Goal: Check status: Check status

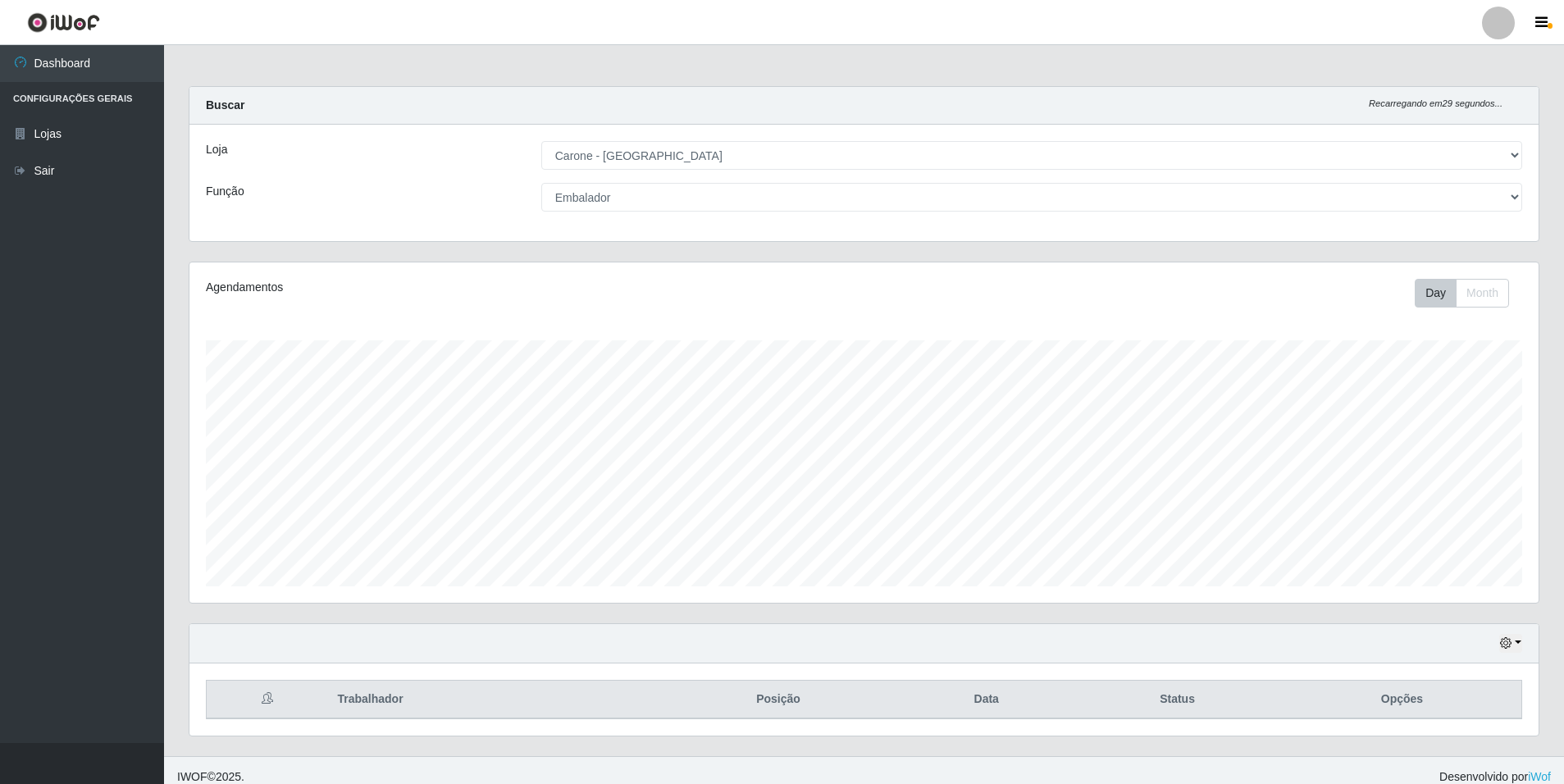
select select "528"
click at [1507, 646] on icon "button" at bounding box center [1505, 642] width 11 height 11
click at [1518, 687] on th "Opções" at bounding box center [1402, 699] width 239 height 39
click at [1501, 198] on select "[Selecione...] Auxiliar de Depósito Auxiliar de Depósito + Auxiliar de Depósito…" at bounding box center [1032, 197] width 981 height 28
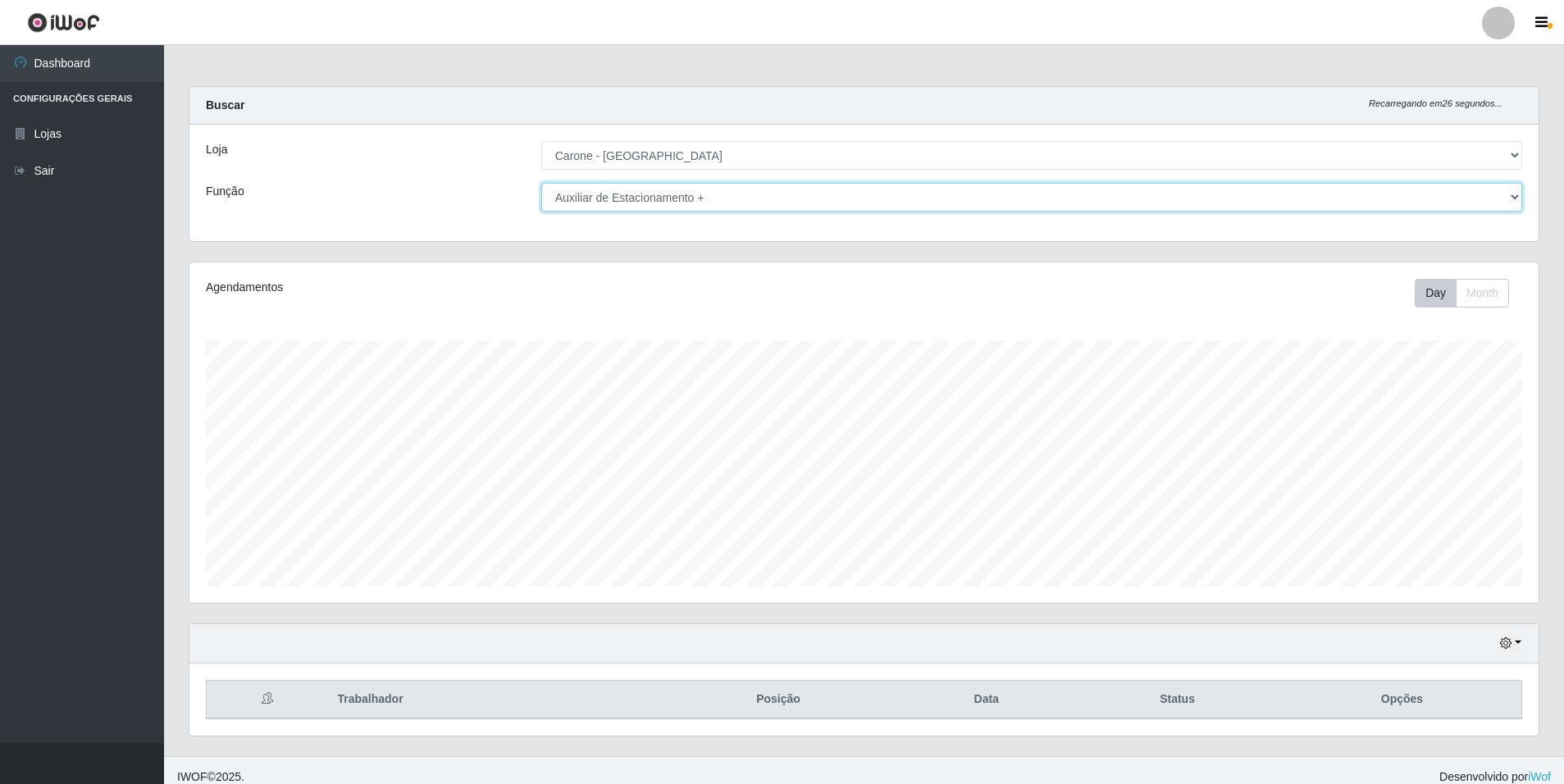
click at [542, 183] on select "[Selecione...] Auxiliar de Depósito Auxiliar de Depósito + Auxiliar de Depósito…" at bounding box center [1032, 197] width 981 height 28
click at [1514, 194] on select "[Selecione...] Auxiliar de Depósito Auxiliar de Depósito + Auxiliar de Depósito…" at bounding box center [1032, 197] width 981 height 28
click at [1530, 653] on div "Hoje 1 dia 3 dias 1 Semana Não encerrados" at bounding box center [863, 643] width 1349 height 40
click at [1516, 642] on button "button" at bounding box center [1510, 642] width 23 height 19
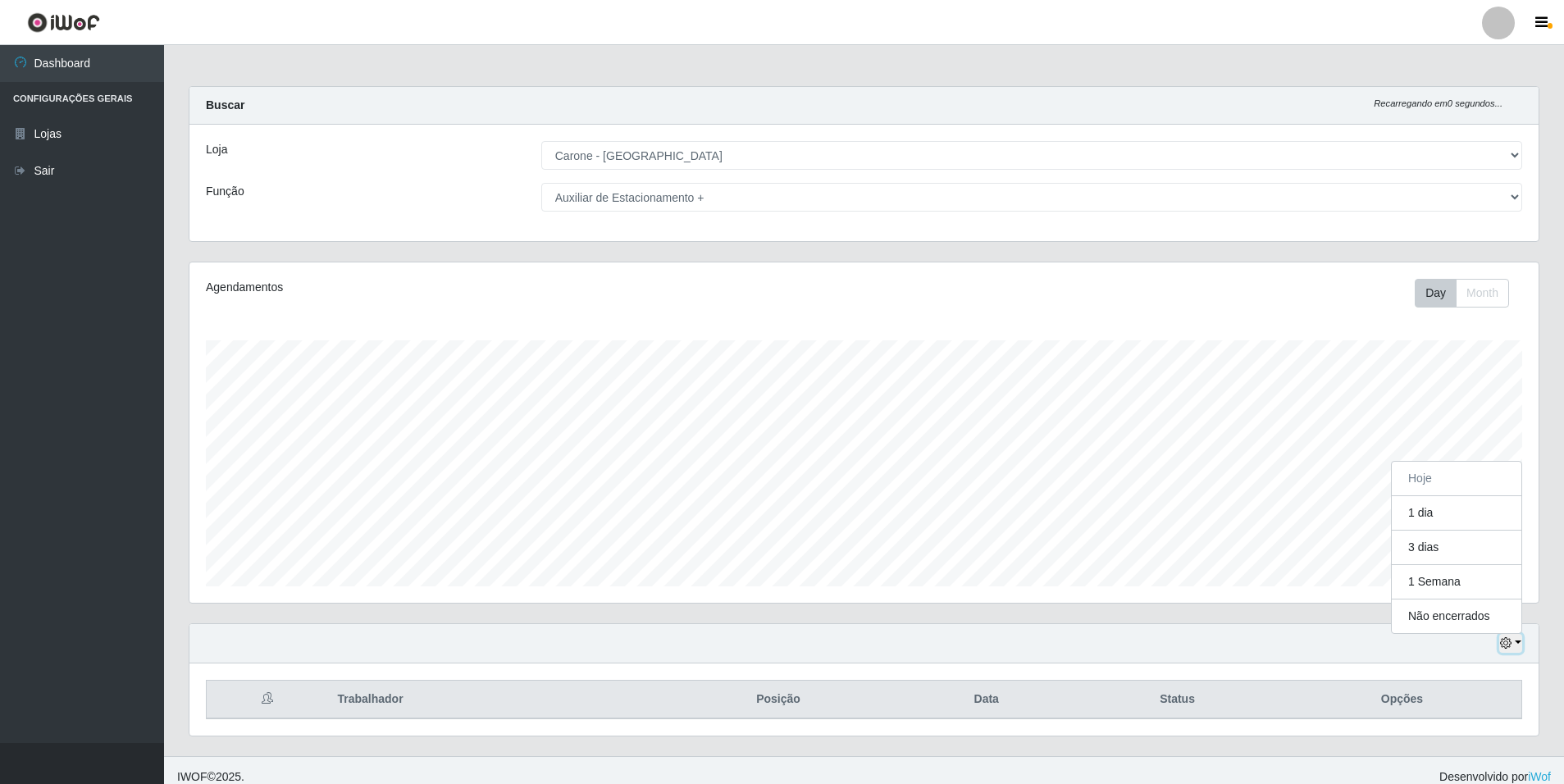
scroll to position [340, 1349]
click at [1477, 520] on button "1 dia" at bounding box center [1456, 513] width 130 height 34
click at [1514, 199] on select "[Selecione...] Auxiliar de Depósito Auxiliar de Depósito + Auxiliar de Depósito…" at bounding box center [1032, 197] width 981 height 28
click at [542, 183] on select "[Selecione...] Auxiliar de Depósito Auxiliar de Depósito + Auxiliar de Depósito…" at bounding box center [1032, 197] width 981 height 28
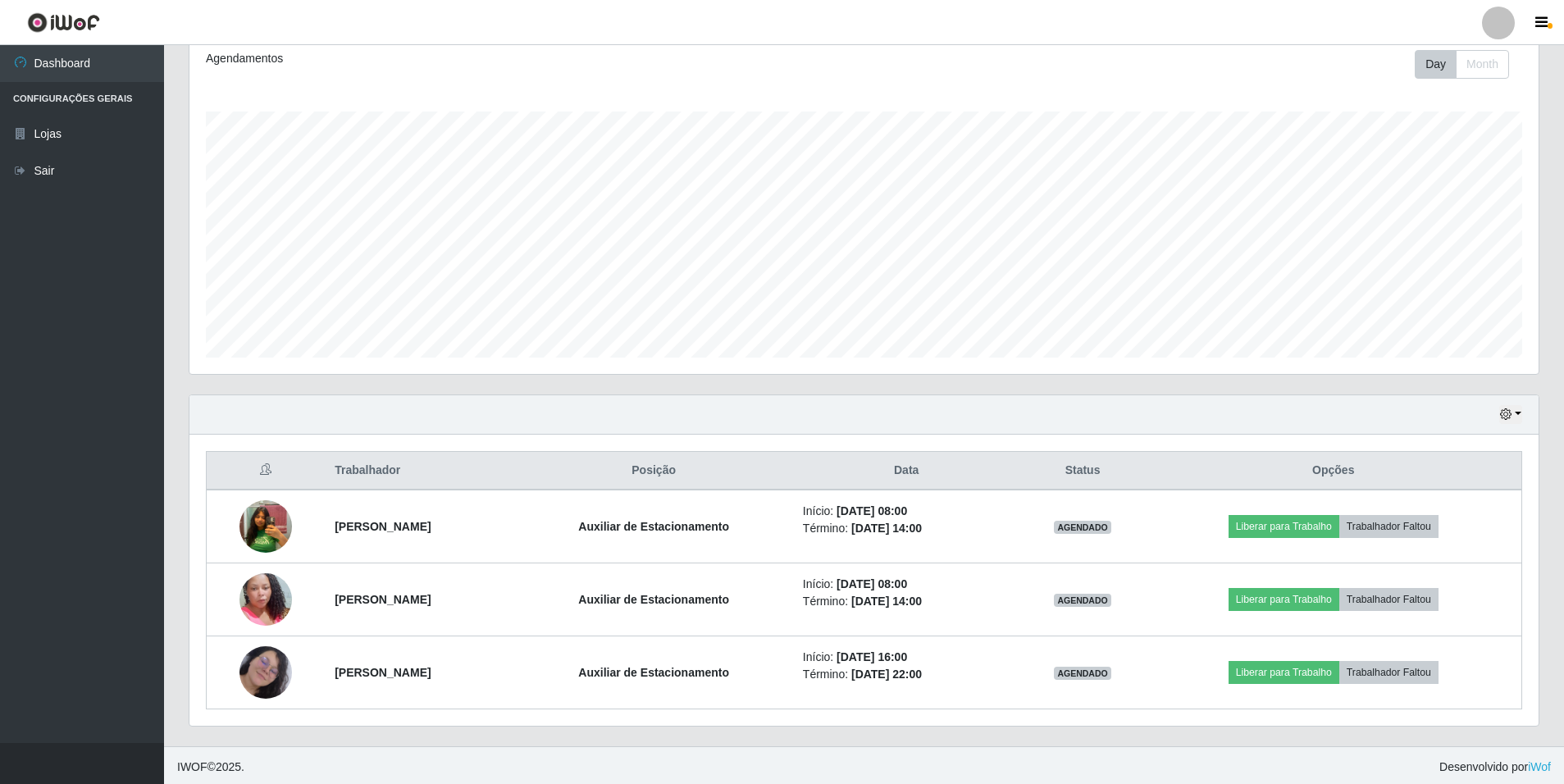
scroll to position [232, 0]
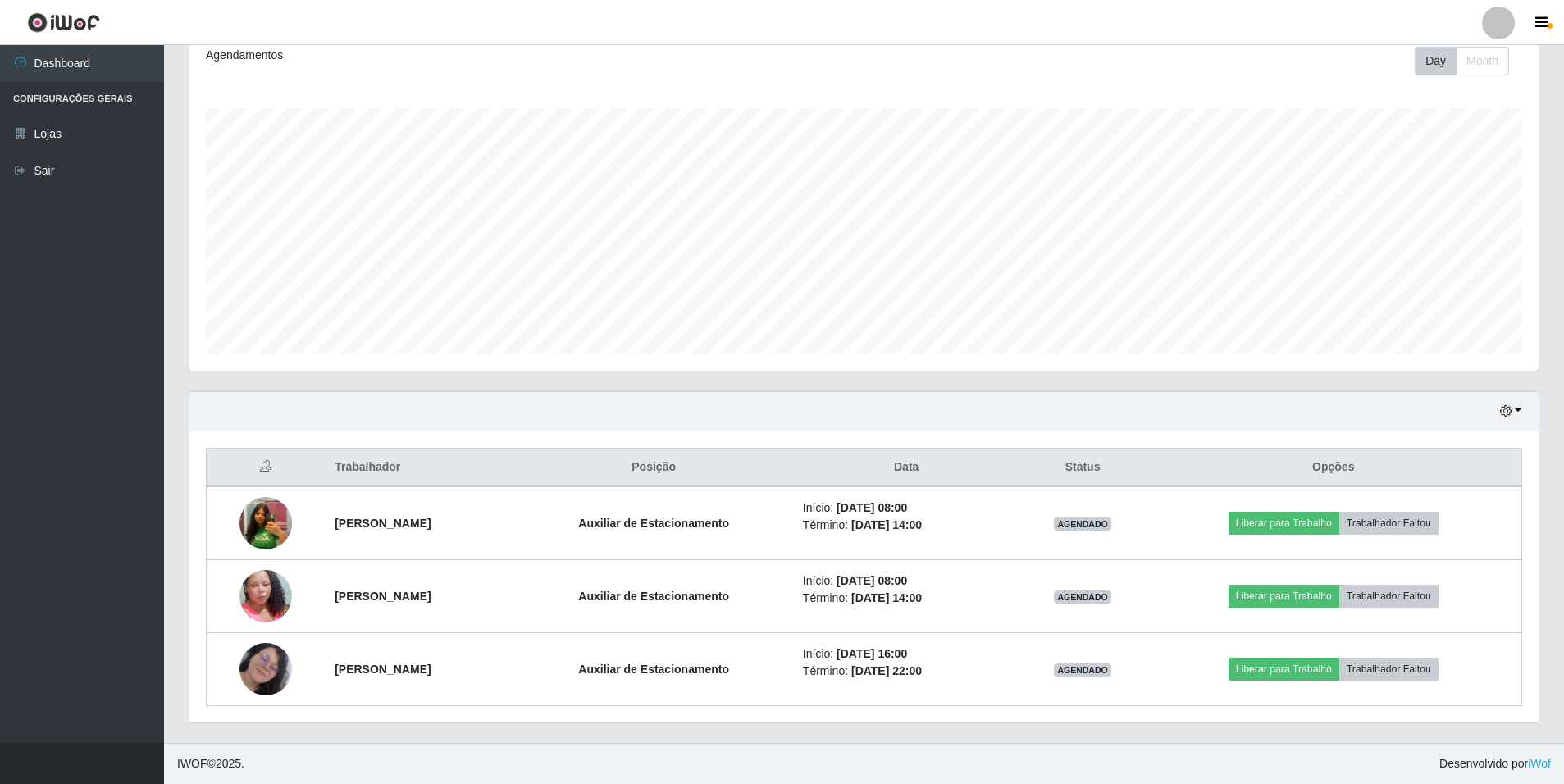
click at [1524, 407] on div "Hoje 1 dia 3 dias 1 Semana Não encerrados" at bounding box center [863, 411] width 1349 height 40
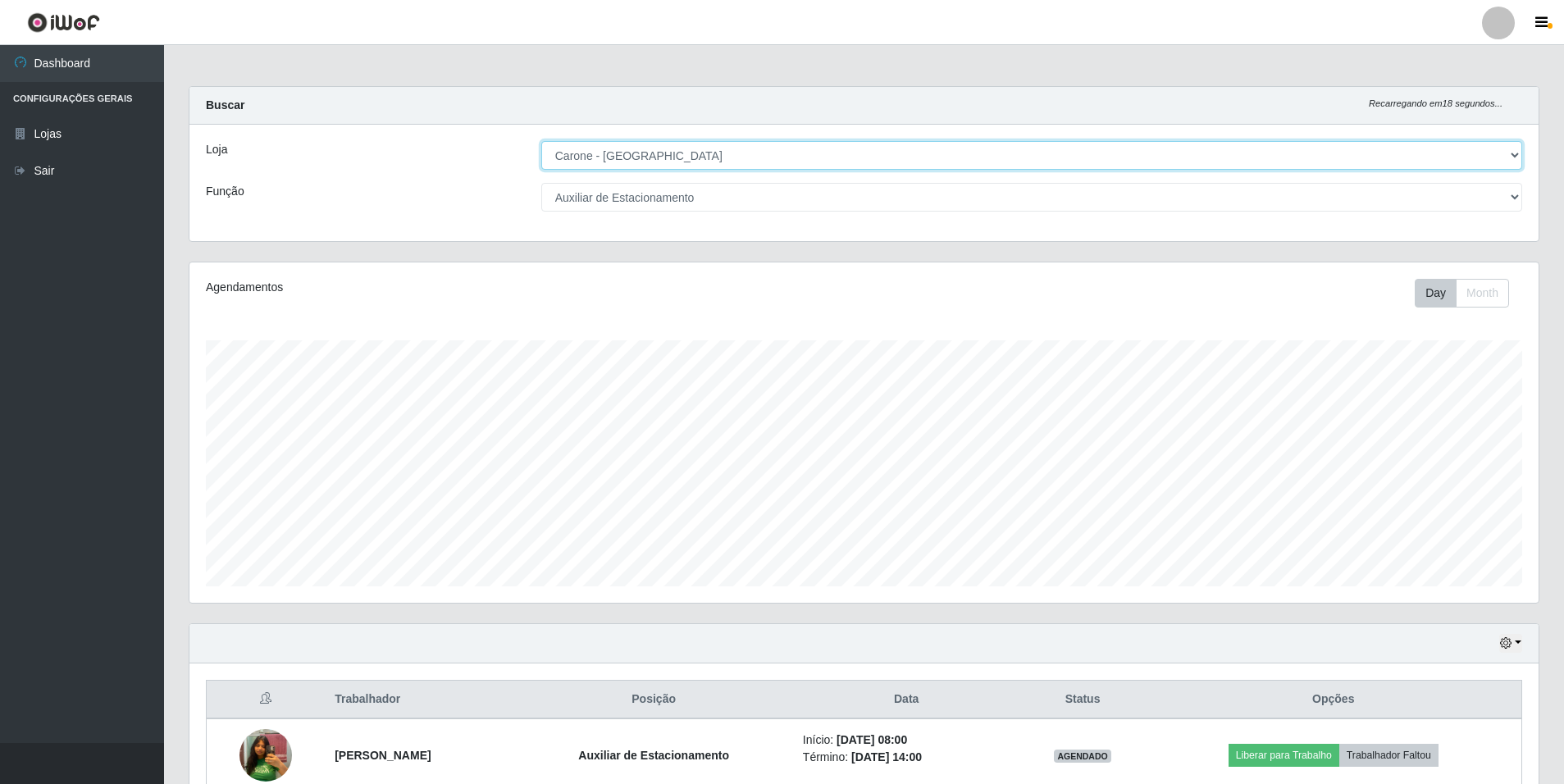
click at [1512, 152] on select "[Selecione...] [GEOGRAPHIC_DATA] - [GEOGRAPHIC_DATA]" at bounding box center [1032, 154] width 981 height 28
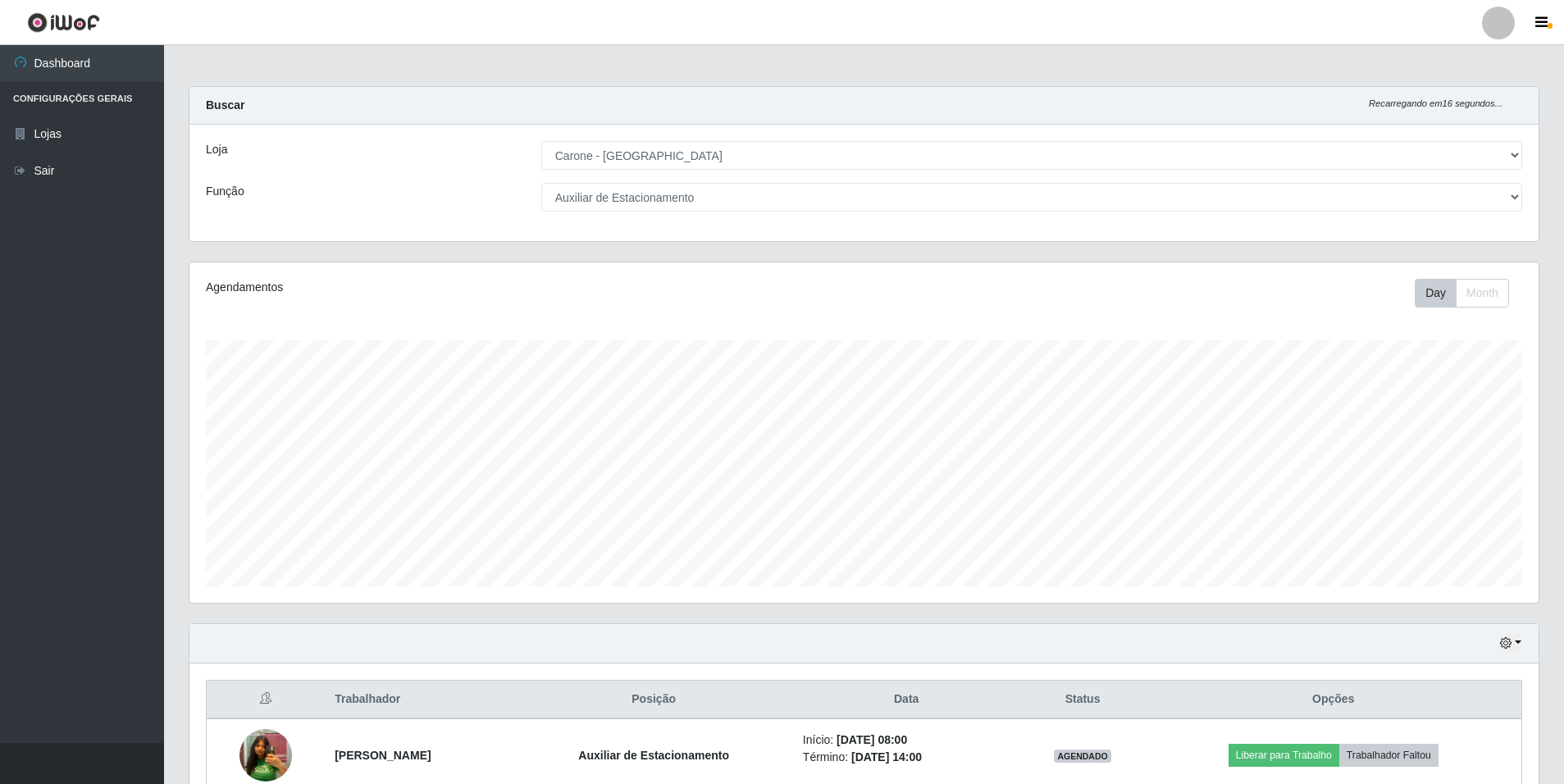
click at [1523, 210] on div "[Selecione...] Auxiliar de Depósito Auxiliar de Depósito + Auxiliar de Depósito…" at bounding box center [1032, 197] width 1006 height 28
click at [1506, 199] on select "[Selecione...] Auxiliar de Depósito Auxiliar de Depósito + Auxiliar de Depósito…" at bounding box center [1032, 197] width 981 height 28
select select "1"
click at [542, 183] on select "[Selecione...] Auxiliar de Depósito Auxiliar de Depósito + Auxiliar de Depósito…" at bounding box center [1032, 197] width 981 height 28
